Goal: Information Seeking & Learning: Compare options

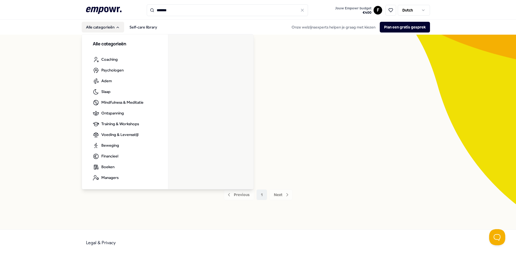
click at [118, 28] on icon "Main" at bounding box center [118, 27] width 4 height 4
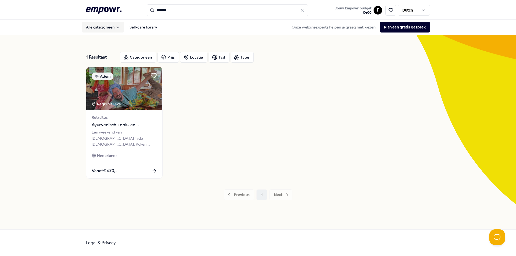
click at [118, 28] on icon "Main" at bounding box center [118, 27] width 4 height 4
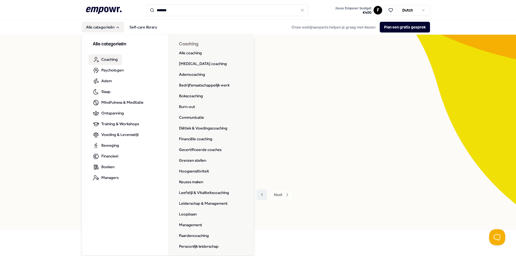
click at [59, 35] on div "1 Resultaat Categorieën Prijs Locatie Taal Type Adem Regio Veluwe Retraites Ayu…" at bounding box center [258, 132] width 516 height 195
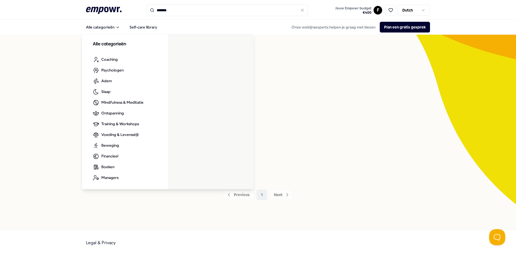
click at [110, 11] on icon ".empowr-logo_svg__cls-1{fill:#03032f}" at bounding box center [103, 10] width 35 height 10
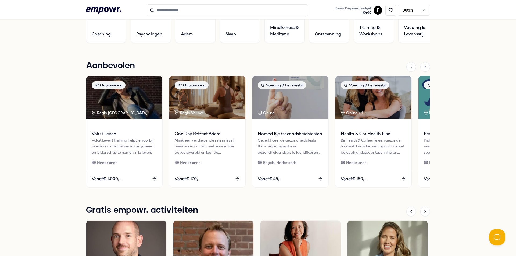
scroll to position [215, 0]
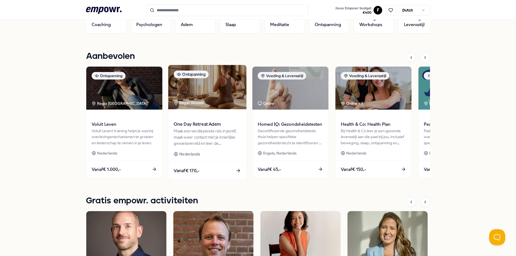
click at [192, 168] on span "Vanaf € 170,-" at bounding box center [187, 170] width 26 height 7
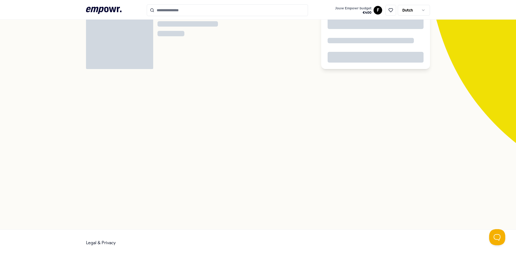
scroll to position [35, 0]
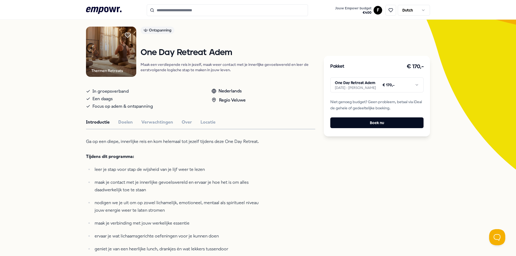
click at [378, 85] on html ".empowr-logo_svg__cls-1{fill:#03032f} Jouw Empowr budget € 400 F Dutch Alle cat…" at bounding box center [258, 128] width 516 height 256
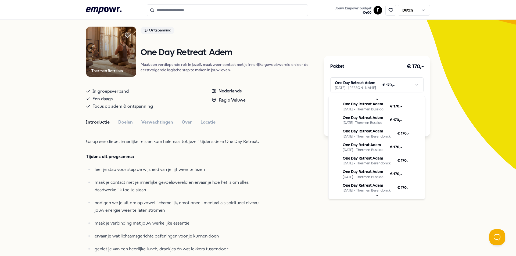
scroll to position [27, 0]
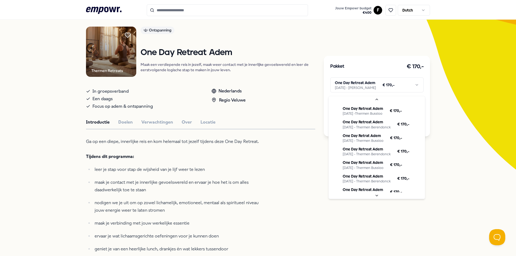
click at [69, 176] on html ".empowr-logo_svg__cls-1{fill:#03032f} Jouw Empowr budget € 400 F Dutch Alle cat…" at bounding box center [258, 128] width 516 height 256
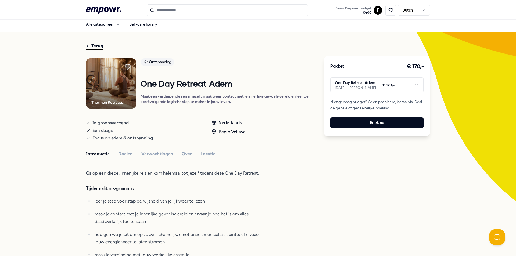
scroll to position [0, 0]
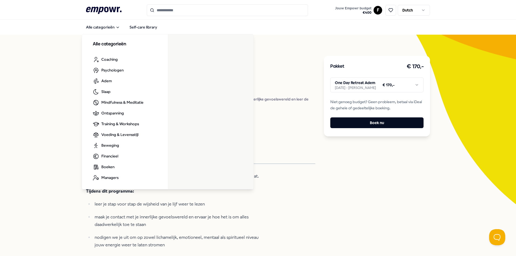
click at [93, 7] on icon at bounding box center [103, 10] width 35 height 7
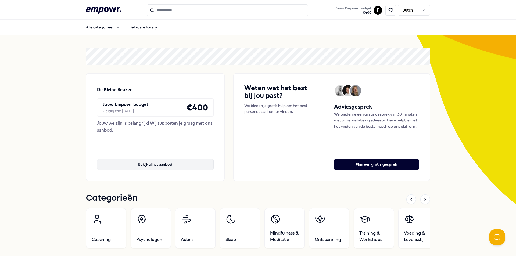
click at [163, 167] on button "Bekijk al het aanbod" at bounding box center [155, 164] width 117 height 11
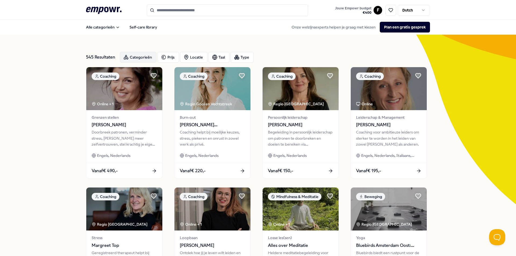
click at [147, 57] on div "Categorieën" at bounding box center [138, 57] width 37 height 11
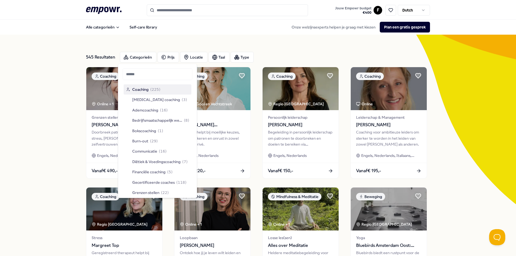
click at [131, 89] on div "Coaching ( 225 )" at bounding box center [143, 89] width 35 height 6
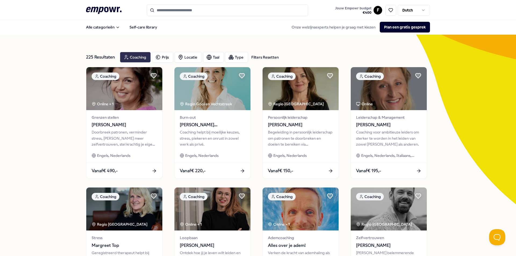
click at [136, 57] on div "Coaching" at bounding box center [135, 57] width 31 height 11
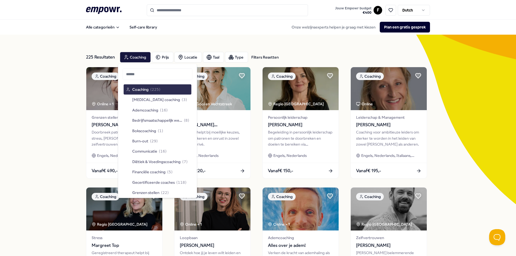
click at [129, 88] on div "Suggestions" at bounding box center [128, 89] width 4 height 4
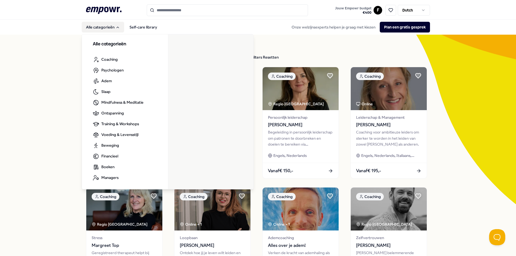
click at [99, 11] on icon at bounding box center [103, 10] width 35 height 7
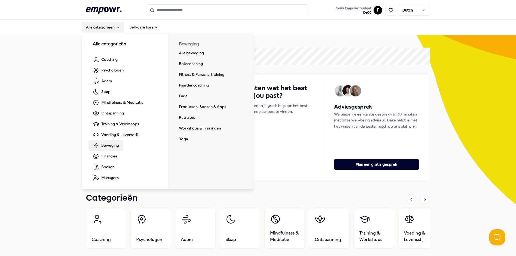
click at [114, 145] on span "Beweging" at bounding box center [110, 145] width 18 height 6
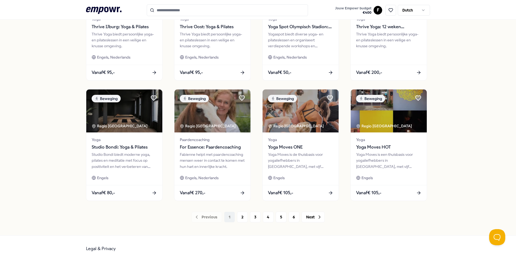
scroll to position [225, 0]
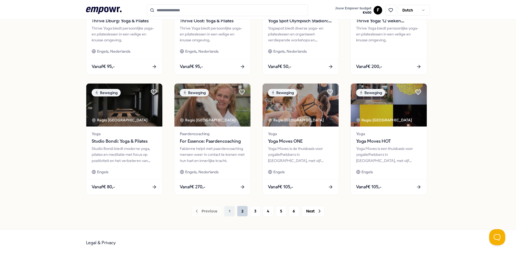
click at [239, 198] on button "2" at bounding box center [242, 211] width 11 height 11
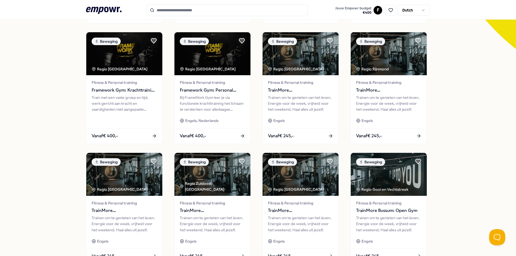
scroll to position [225, 0]
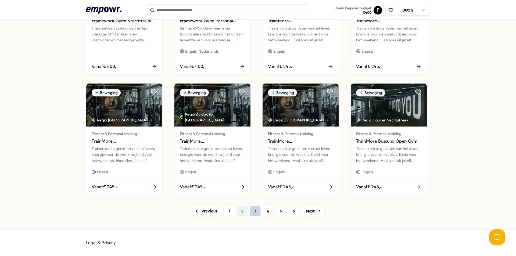
click at [253, 198] on button "3" at bounding box center [255, 211] width 11 height 11
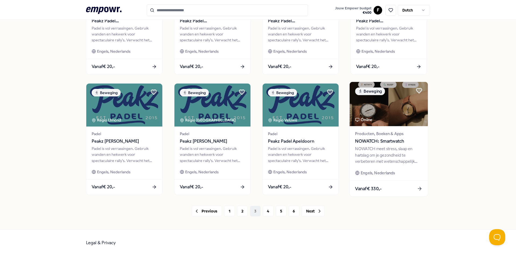
click at [378, 190] on span "Vanaf € 330,-" at bounding box center [368, 188] width 27 height 7
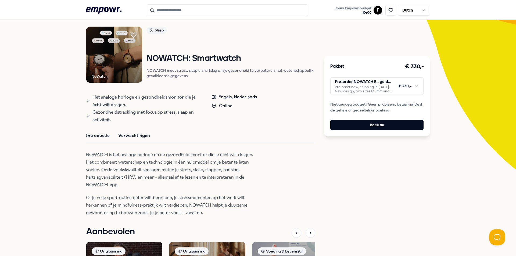
click at [125, 134] on button "Verwachtingen" at bounding box center [134, 135] width 32 height 7
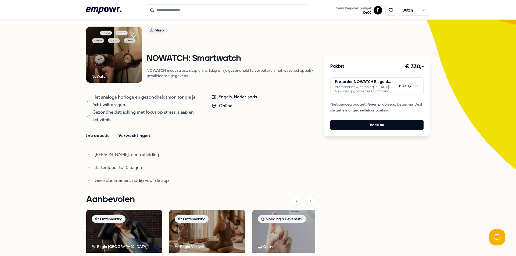
click at [92, 135] on button "Introductie" at bounding box center [98, 135] width 24 height 7
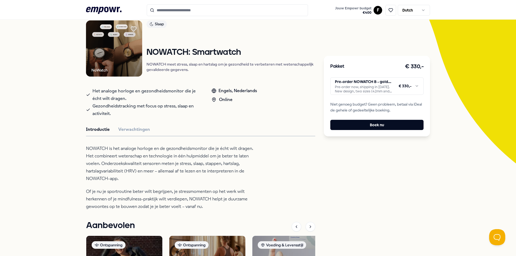
scroll to position [0, 0]
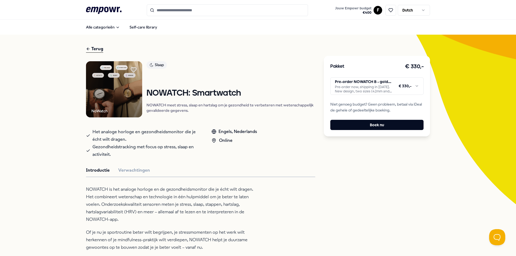
click at [367, 85] on html ".empowr-logo_svg__cls-1{fill:#03032f} Jouw Empowr budget € 400 F Dutch Alle cat…" at bounding box center [258, 128] width 516 height 256
click at [354, 87] on html ".empowr-logo_svg__cls-1{fill:#03032f} Jouw Empowr budget € 400 F Dutch Alle cat…" at bounding box center [258, 128] width 516 height 256
click at [381, 85] on html ".empowr-logo_svg__cls-1{fill:#03032f} Jouw Empowr budget € 400 F Dutch Alle cat…" at bounding box center [258, 128] width 516 height 256
click at [376, 86] on html ".empowr-logo_svg__cls-1{fill:#03032f} Jouw Empowr budget € 400 F Dutch Alle cat…" at bounding box center [258, 128] width 516 height 256
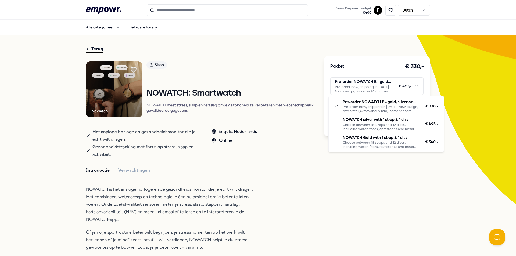
click at [376, 86] on html ".empowr-logo_svg__cls-1{fill:#03032f} Jouw Empowr budget € 400 F Dutch Alle cat…" at bounding box center [258, 128] width 516 height 256
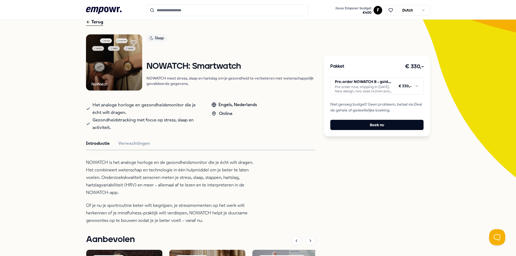
scroll to position [54, 0]
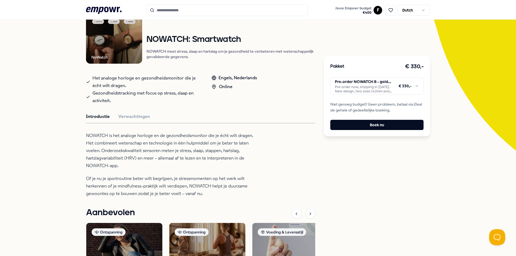
click at [382, 89] on html ".empowr-logo_svg__cls-1{fill:#03032f} Jouw Empowr budget € 400 F Dutch Alle cat…" at bounding box center [258, 128] width 516 height 256
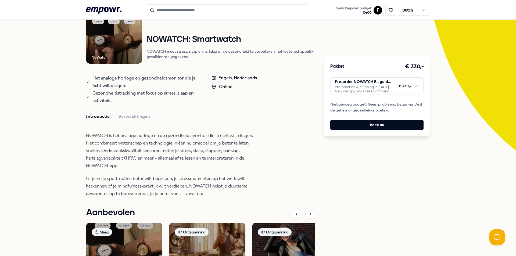
click at [338, 76] on div "Pakket € 330,- Pre-order NOWATCH B - gold, silver or matte black Pre-order now,…" at bounding box center [377, 96] width 106 height 81
click at [348, 82] on html ".empowr-logo_svg__cls-1{fill:#03032f} Jouw Empowr budget € 400 F Dutch Alle cat…" at bounding box center [258, 128] width 516 height 256
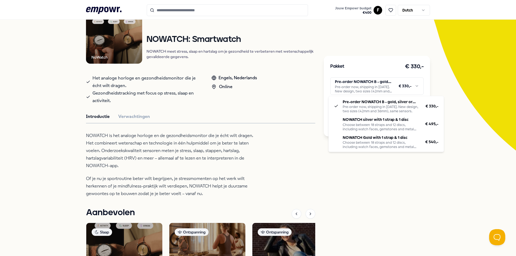
click at [281, 149] on html ".empowr-logo_svg__cls-1{fill:#03032f} Jouw Empowr budget € 400 F Dutch Alle cat…" at bounding box center [258, 128] width 516 height 256
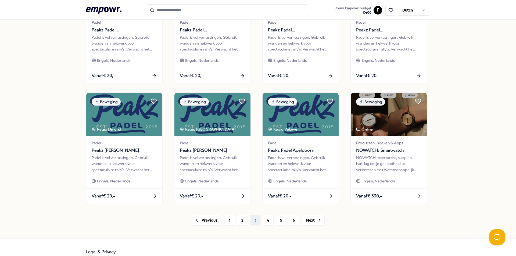
scroll to position [225, 0]
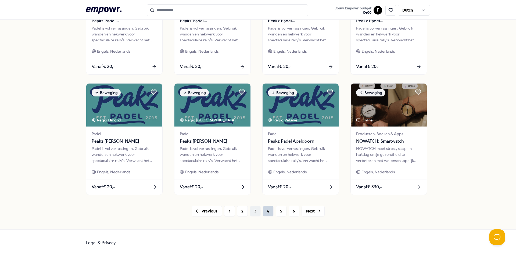
click at [263, 198] on button "4" at bounding box center [268, 211] width 11 height 11
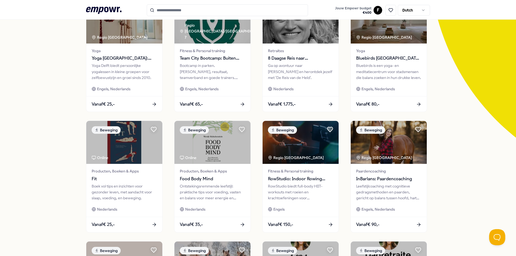
scroll to position [63, 0]
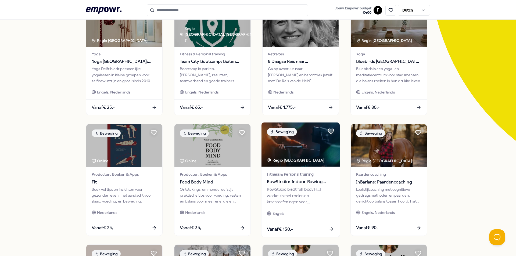
click at [279, 182] on span "RowStudio: Indoor Rowing Classes" at bounding box center [300, 181] width 67 height 7
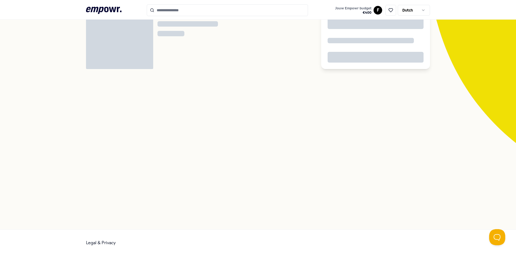
scroll to position [35, 0]
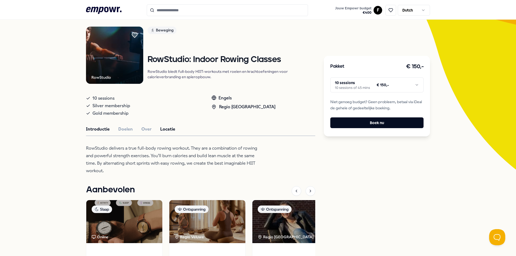
click at [165, 127] on button "Locatie" at bounding box center [167, 129] width 15 height 7
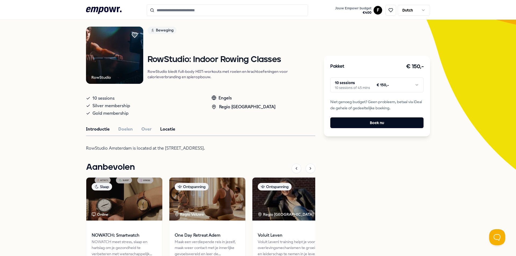
click at [90, 131] on button "Introductie" at bounding box center [98, 129] width 24 height 7
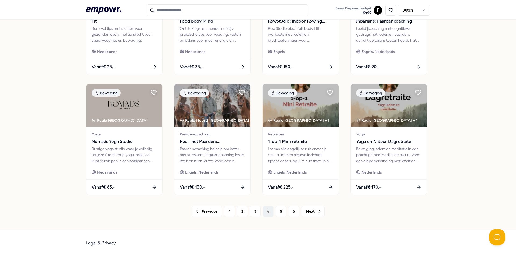
scroll to position [225, 0]
click at [279, 198] on button "5" at bounding box center [281, 211] width 11 height 11
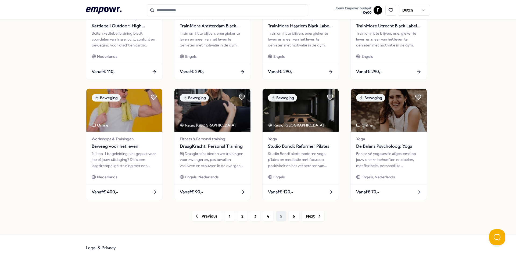
scroll to position [225, 0]
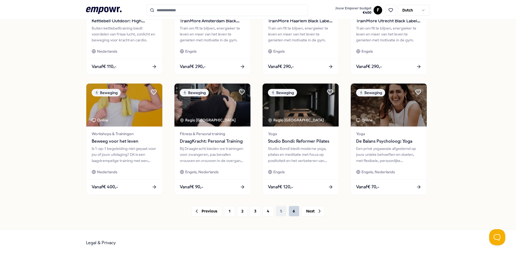
click at [289, 198] on button "6" at bounding box center [293, 211] width 11 height 11
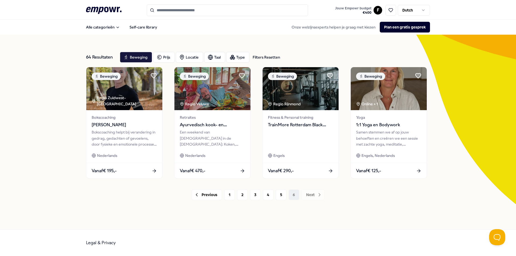
click at [97, 10] on icon at bounding box center [103, 10] width 35 height 7
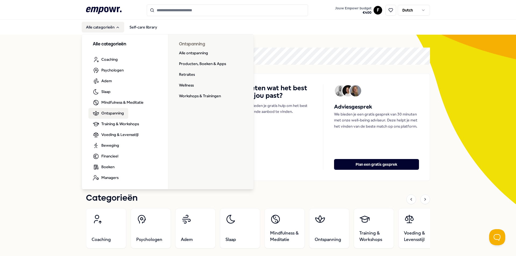
click at [113, 112] on span "Ontspanning" at bounding box center [112, 113] width 23 height 6
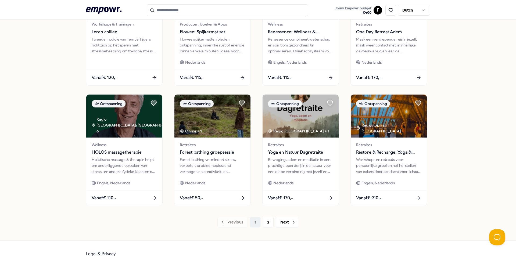
scroll to position [215, 0]
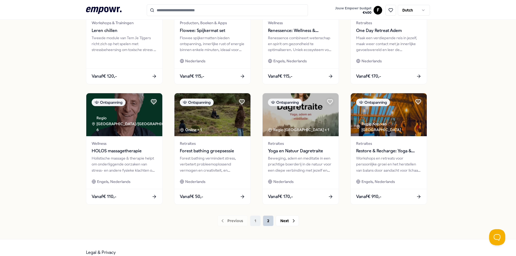
click at [265, 198] on button "2" at bounding box center [268, 220] width 11 height 11
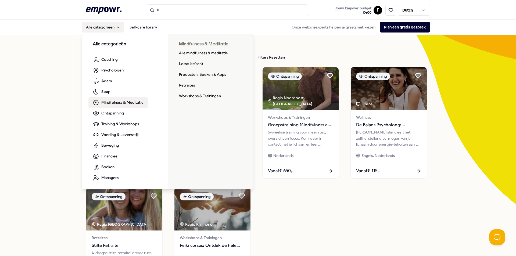
click at [110, 99] on span "Mindfulness & Meditatie" at bounding box center [122, 102] width 42 height 6
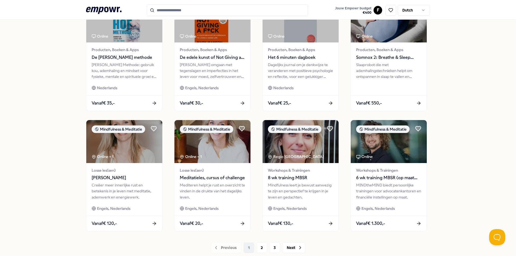
scroll to position [215, 0]
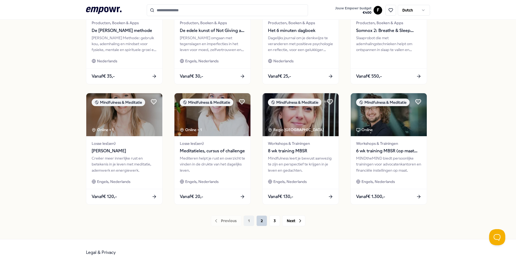
click at [258, 198] on button "2" at bounding box center [261, 220] width 11 height 11
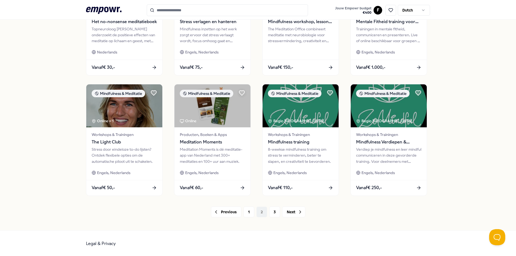
scroll to position [225, 0]
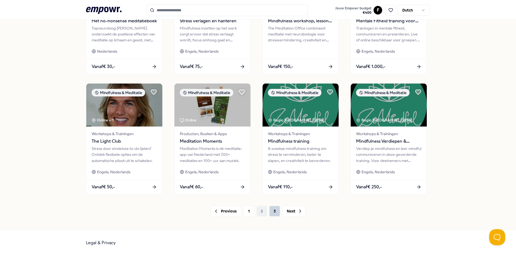
click at [273, 198] on button "3" at bounding box center [274, 211] width 11 height 11
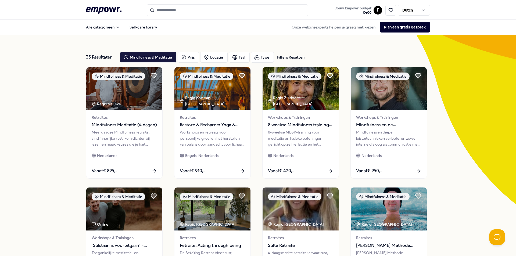
click at [107, 10] on icon ".empowr-logo_svg__cls-1{fill:#03032f}" at bounding box center [103, 10] width 35 height 10
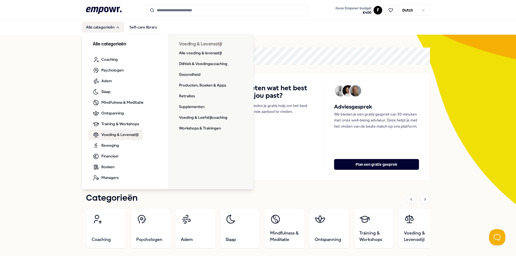
click at [116, 134] on span "Voeding & Levensstijl" at bounding box center [119, 135] width 37 height 6
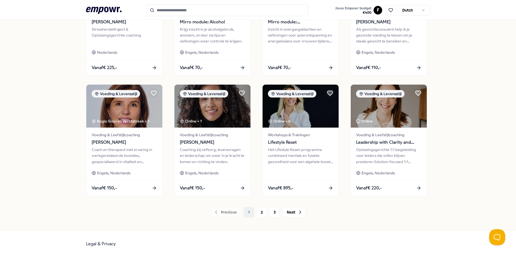
scroll to position [225, 0]
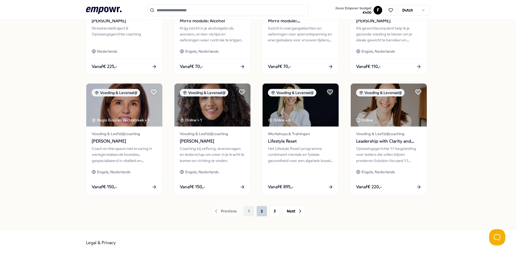
drag, startPoint x: 259, startPoint y: 212, endPoint x: 254, endPoint y: 210, distance: 5.9
click at [259, 198] on button "2" at bounding box center [261, 211] width 11 height 11
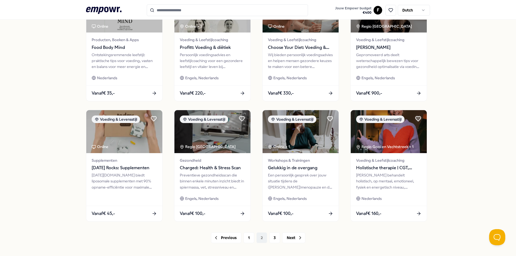
scroll to position [198, 0]
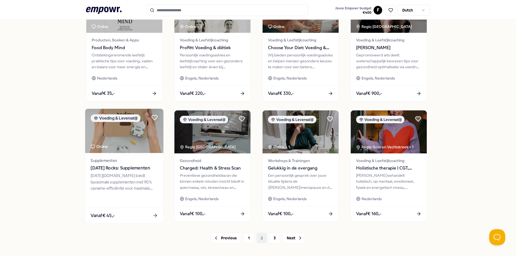
click at [108, 198] on span "Vanaf € 45,-" at bounding box center [103, 215] width 24 height 7
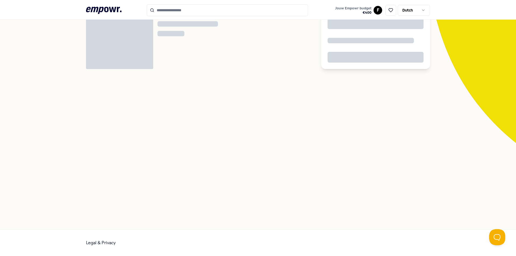
scroll to position [35, 0]
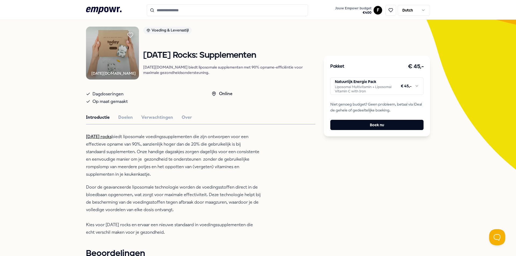
click at [368, 85] on html ".empowr-logo_svg__cls-1{fill:#03032f} Jouw Empowr budget € 400 F Dutch Alle cat…" at bounding box center [258, 128] width 516 height 256
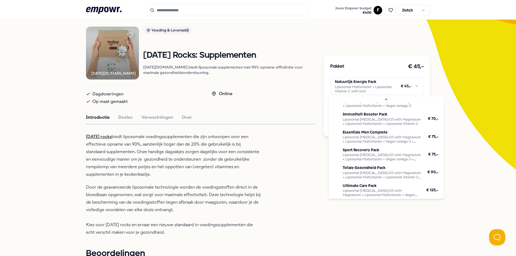
scroll to position [49, 0]
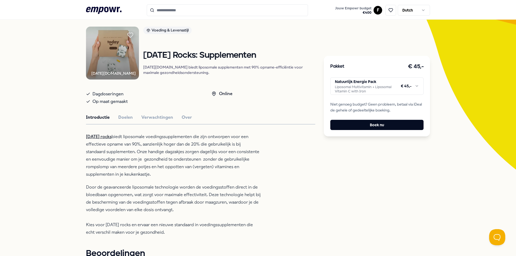
click at [264, 190] on html ".empowr-logo_svg__cls-1{fill:#03032f} Jouw Empowr budget € 400 F Dutch Alle cat…" at bounding box center [258, 128] width 516 height 256
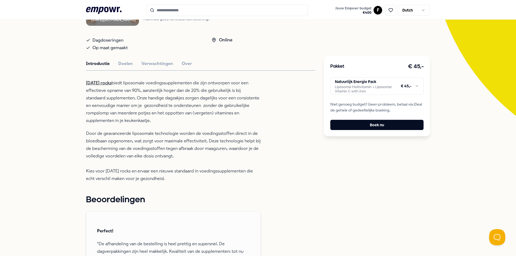
scroll to position [0, 0]
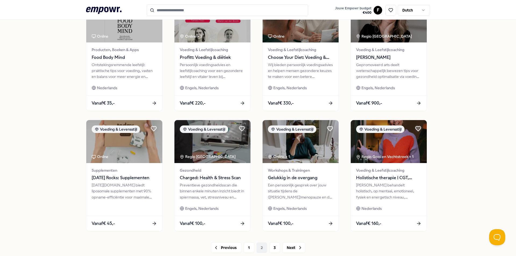
scroll to position [215, 0]
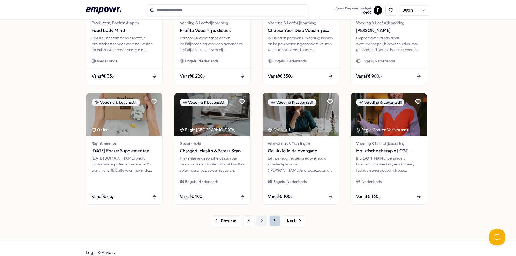
click at [271, 198] on button "3" at bounding box center [274, 220] width 11 height 11
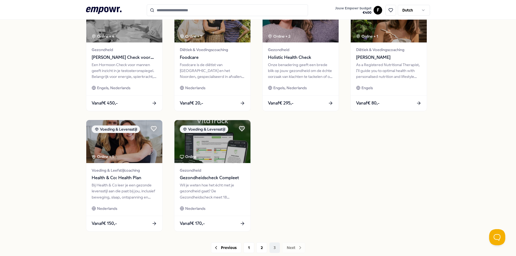
scroll to position [215, 0]
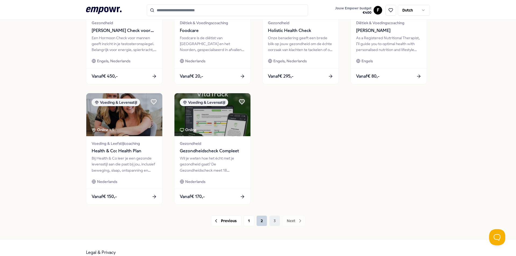
click at [258, 198] on button "2" at bounding box center [261, 220] width 11 height 11
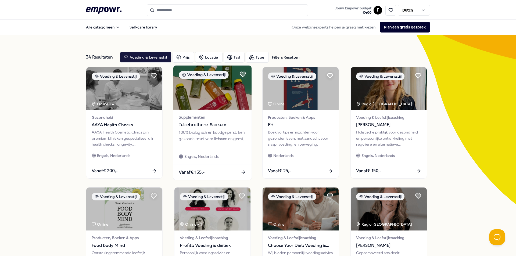
click at [201, 171] on span "Vanaf € 155,-" at bounding box center [192, 172] width 26 height 7
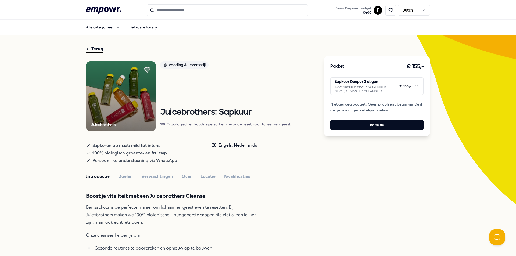
click at [377, 88] on html ".empowr-logo_svg__cls-1{fill:#03032f} Jouw Empowr budget € 400 F Dutch Alle cat…" at bounding box center [258, 128] width 516 height 256
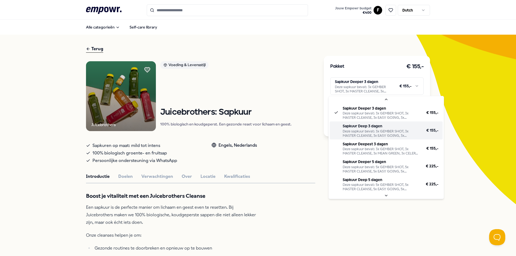
scroll to position [13, 0]
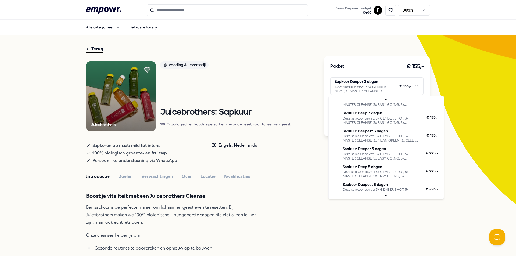
click at [237, 198] on html ".empowr-logo_svg__cls-1{fill:#03032f} Jouw Empowr budget € 400 F Dutch Alle cat…" at bounding box center [258, 128] width 516 height 256
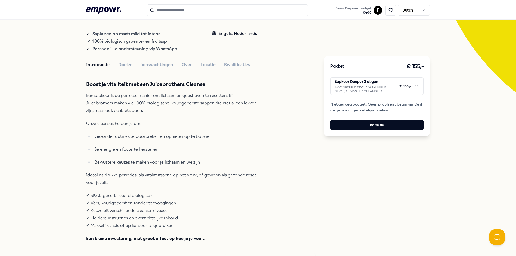
scroll to position [107, 0]
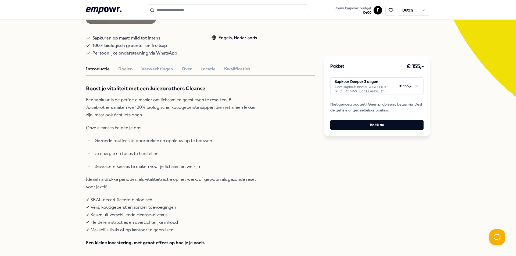
click at [385, 90] on html ".empowr-logo_svg__cls-1{fill:#03032f} Jouw Empowr budget € 400 F Dutch Alle cat…" at bounding box center [258, 128] width 516 height 256
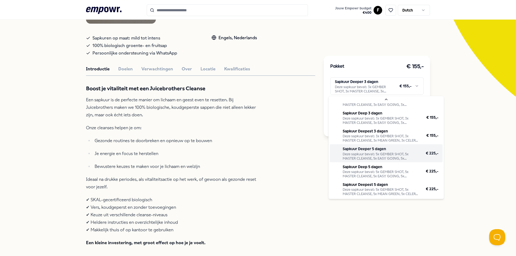
scroll to position [13, 0]
click at [125, 66] on html ".empowr-logo_svg__cls-1{fill:#03032f} Jouw Empowr budget € 400 F Dutch Alle cat…" at bounding box center [258, 128] width 516 height 256
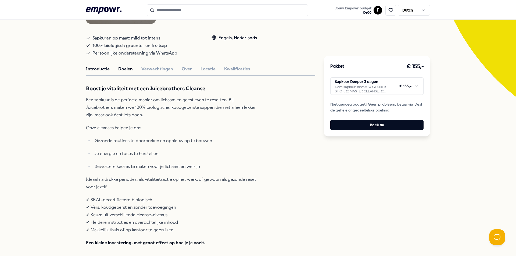
click at [125, 70] on button "Doelen" at bounding box center [125, 69] width 15 height 7
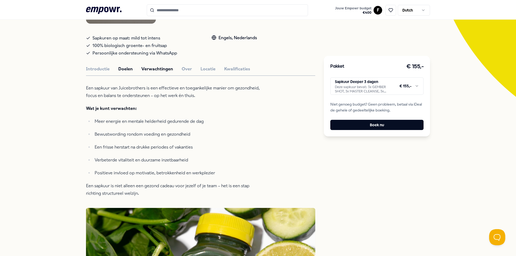
click at [162, 70] on button "Verwachtingen" at bounding box center [157, 69] width 32 height 7
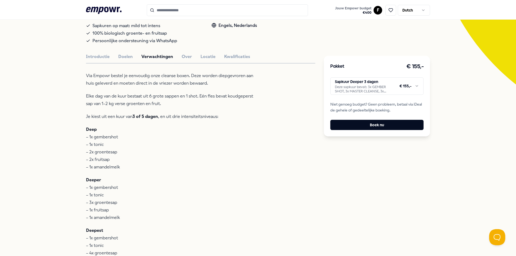
scroll to position [107, 0]
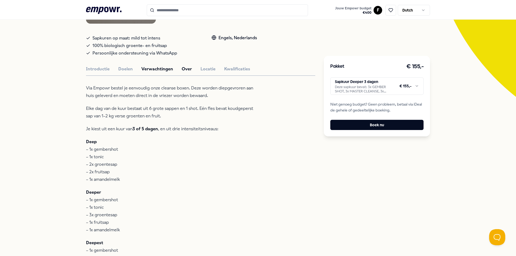
click at [185, 68] on button "Over" at bounding box center [187, 69] width 10 height 7
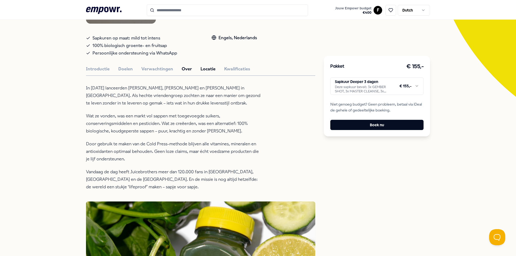
click at [205, 70] on button "Locatie" at bounding box center [207, 69] width 15 height 7
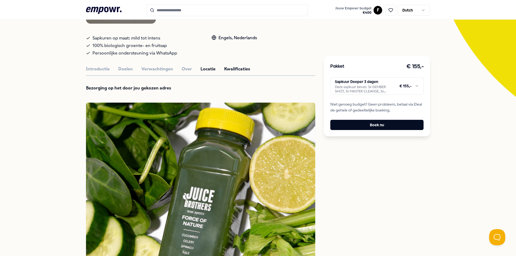
click at [226, 68] on button "Kwalificaties" at bounding box center [237, 69] width 26 height 7
click at [159, 70] on button "Verwachtingen" at bounding box center [157, 69] width 32 height 7
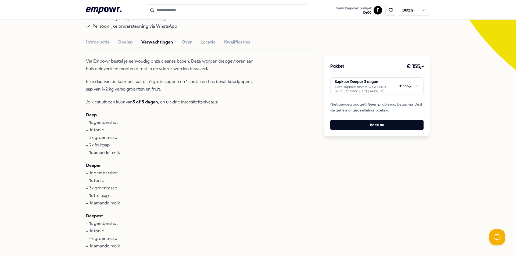
scroll to position [0, 0]
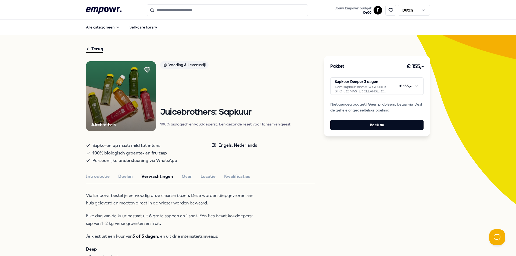
click at [369, 82] on html ".empowr-logo_svg__cls-1{fill:#03032f} Jouw Empowr budget € 400 F Dutch Alle cat…" at bounding box center [258, 128] width 516 height 256
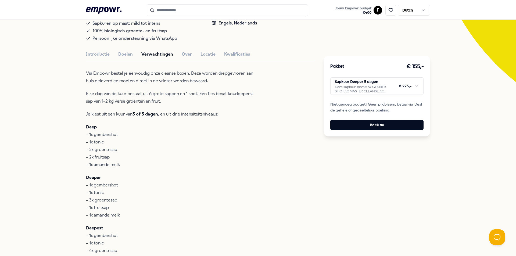
scroll to position [134, 0]
